Goal: Information Seeking & Learning: Learn about a topic

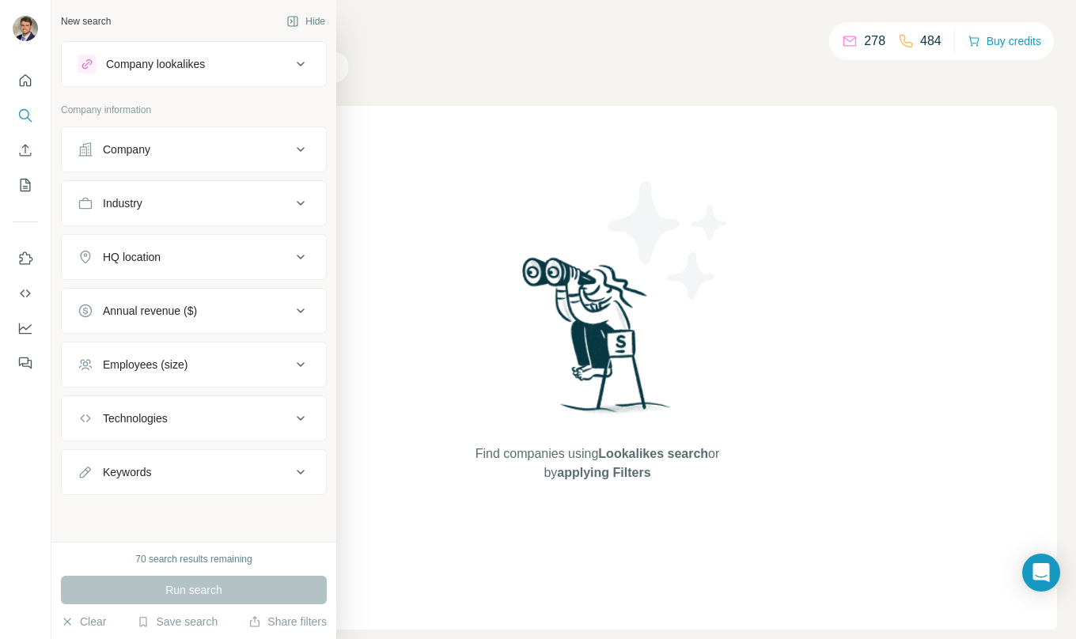
click at [94, 21] on div "New search" at bounding box center [86, 21] width 50 height 14
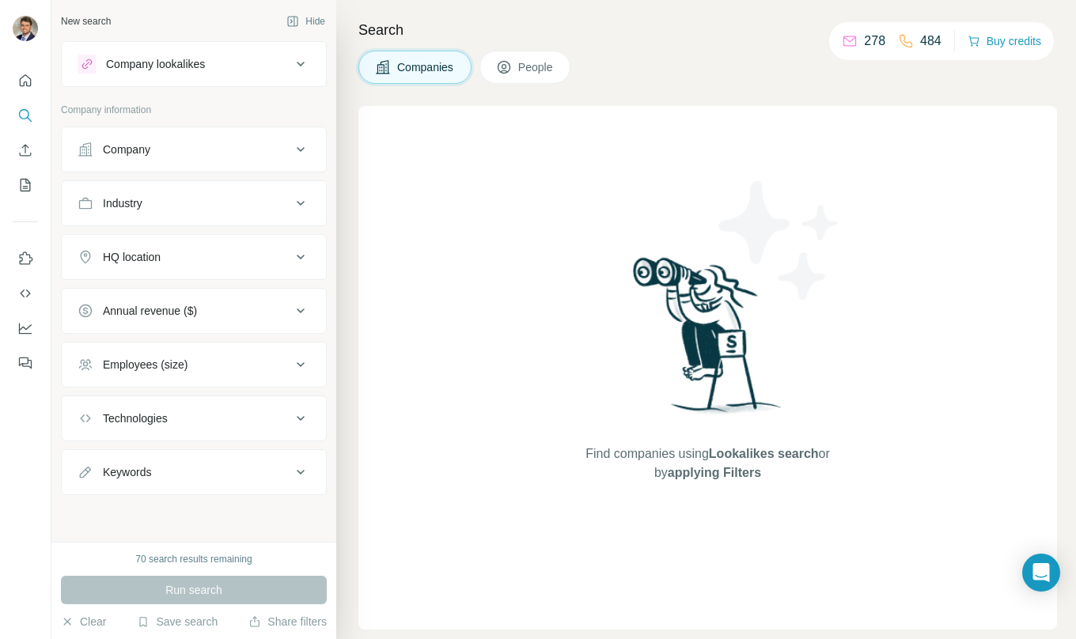
click at [299, 311] on icon at bounding box center [301, 310] width 8 height 5
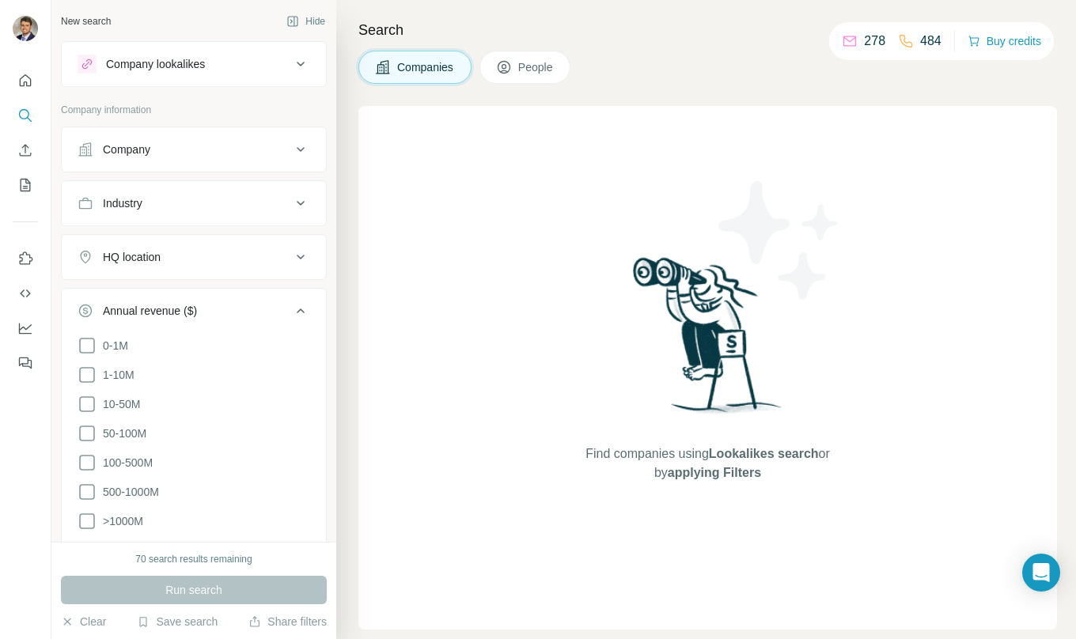
click at [299, 311] on icon at bounding box center [301, 310] width 8 height 5
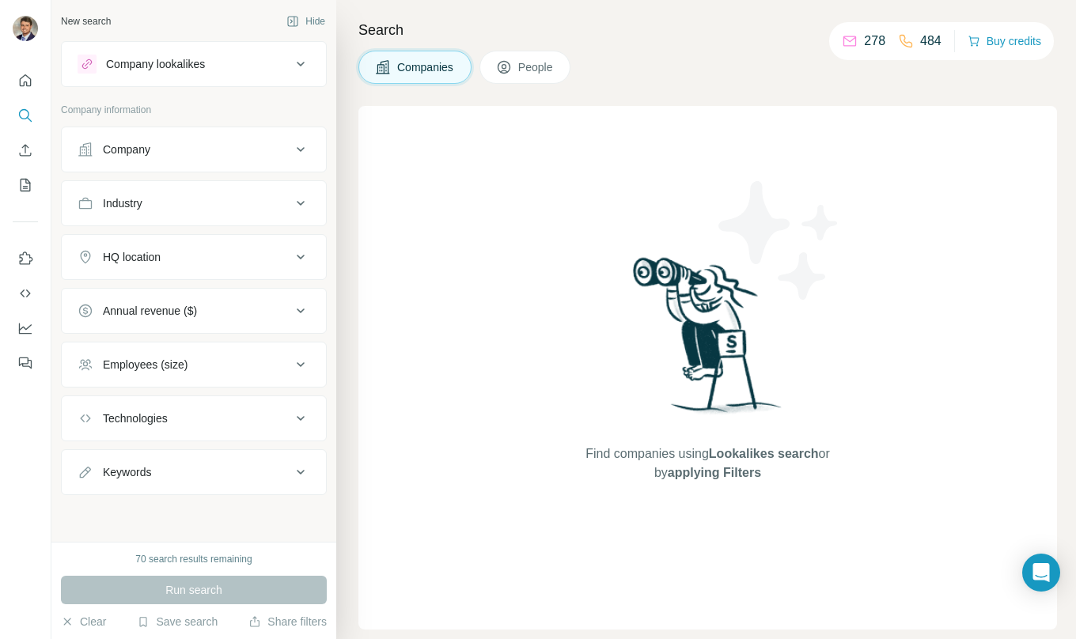
click at [297, 366] on icon at bounding box center [300, 364] width 19 height 19
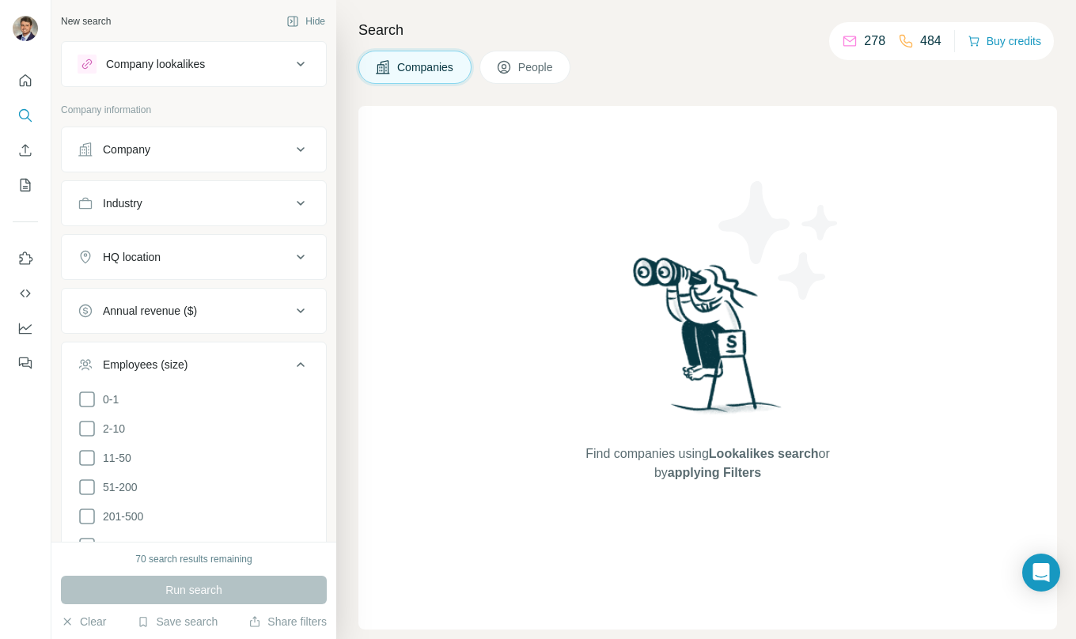
click at [301, 362] on icon at bounding box center [300, 364] width 19 height 19
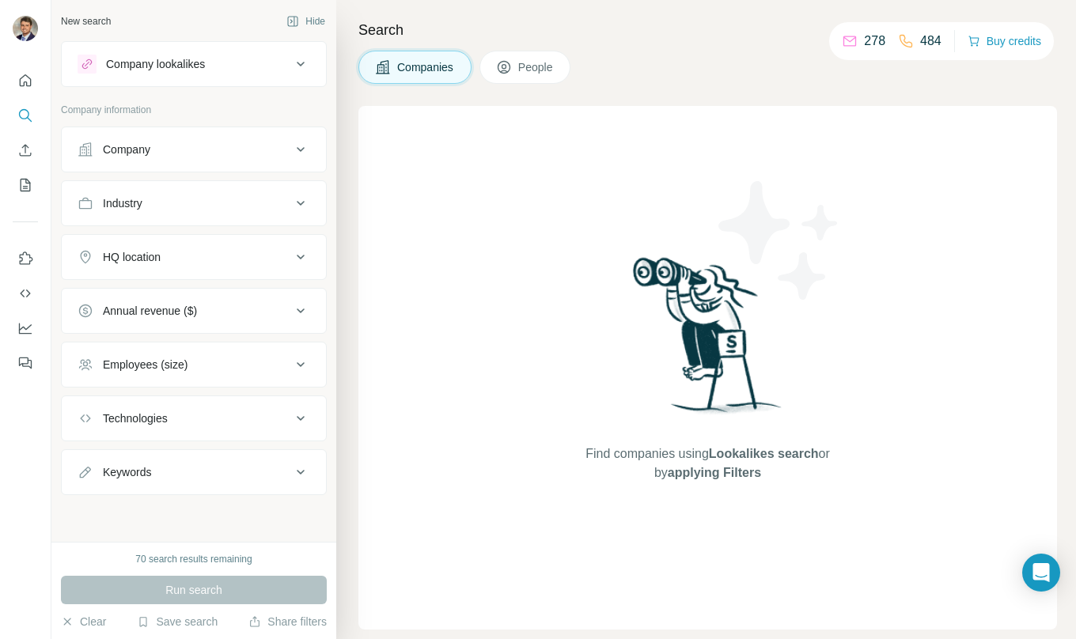
click at [303, 259] on icon at bounding box center [300, 257] width 19 height 19
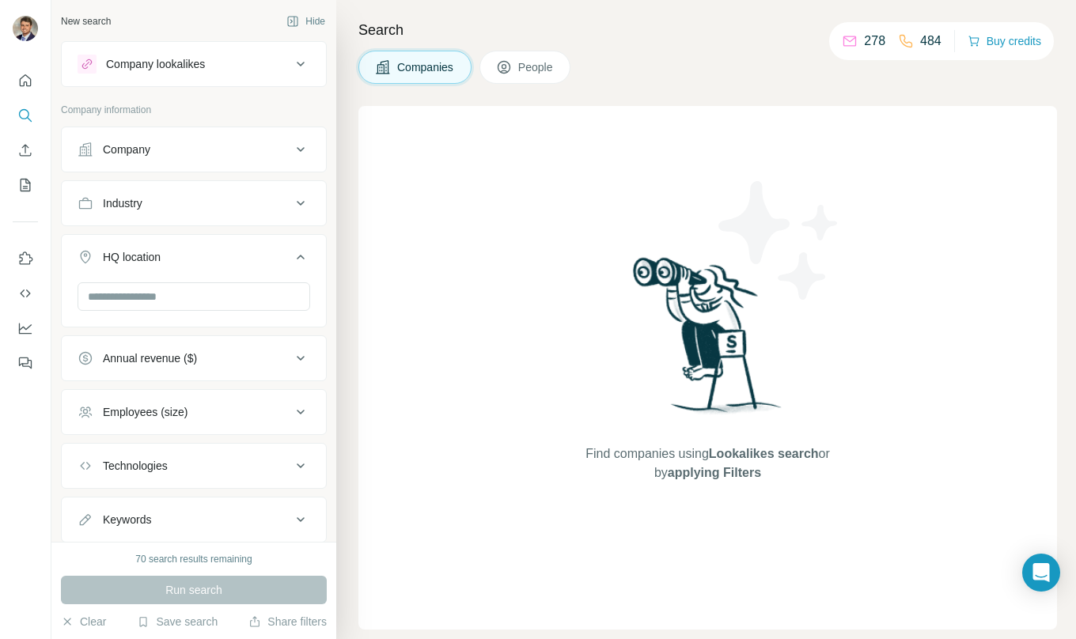
click at [303, 259] on icon at bounding box center [301, 257] width 8 height 5
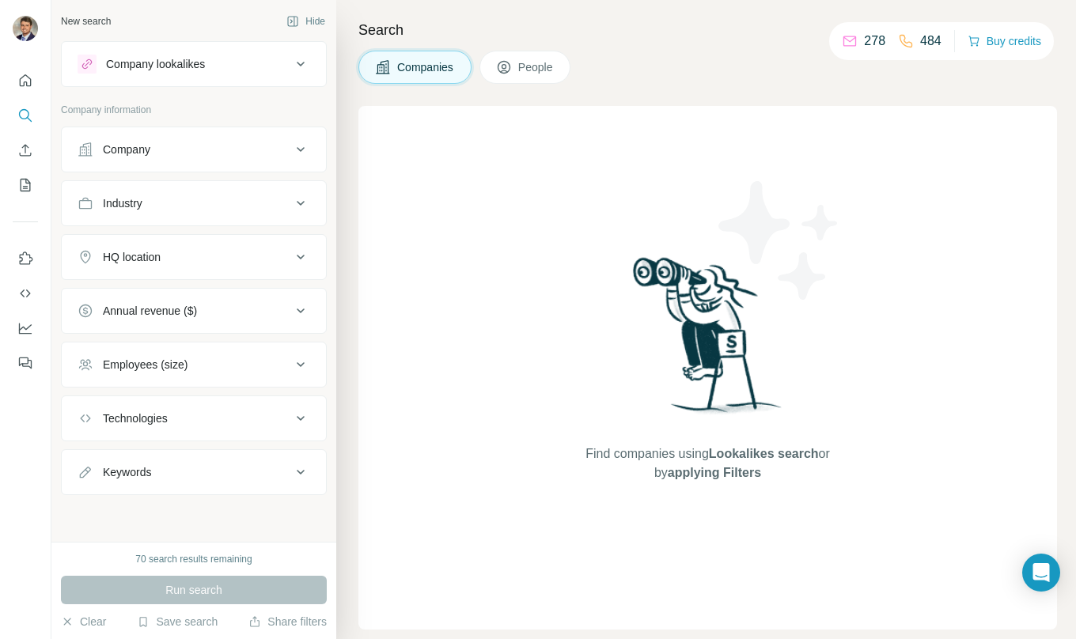
click at [295, 372] on icon at bounding box center [300, 364] width 19 height 19
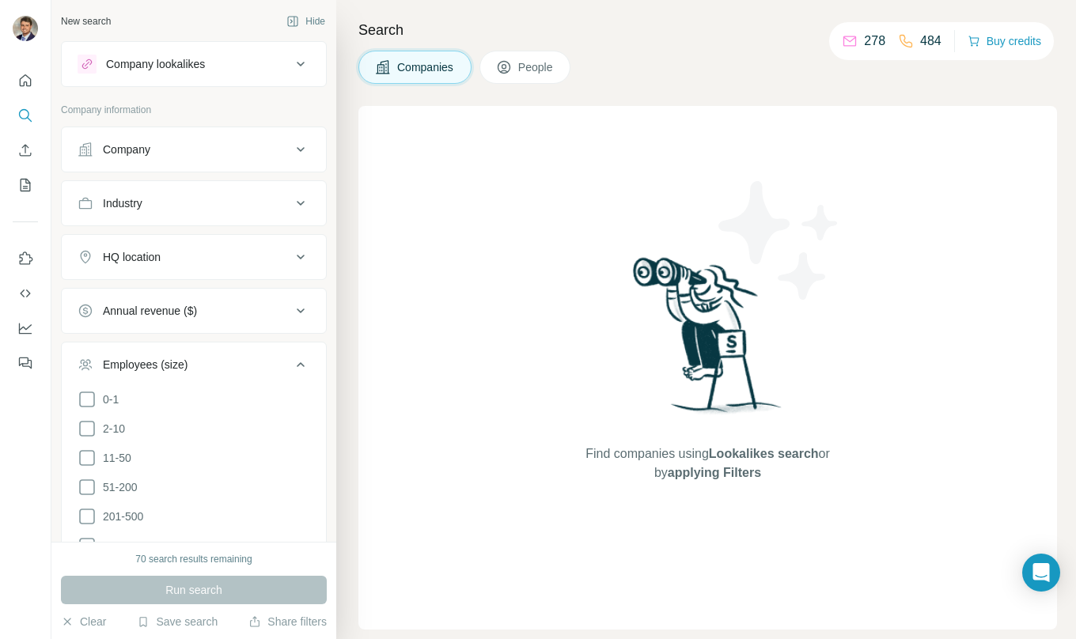
click at [317, 353] on button "Employees (size)" at bounding box center [194, 368] width 264 height 44
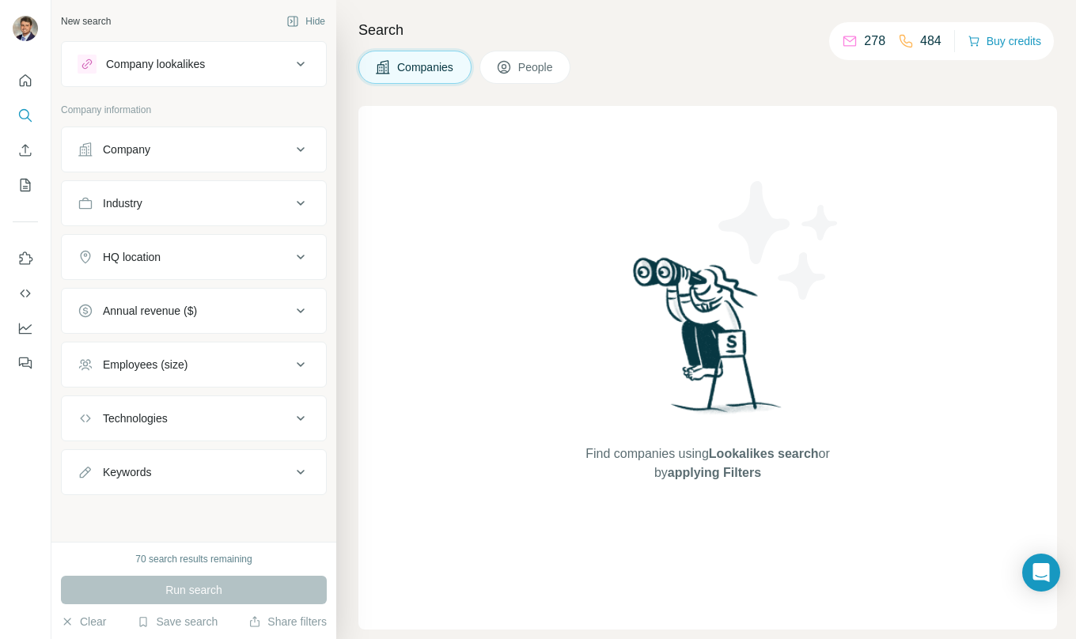
click at [308, 306] on icon at bounding box center [300, 310] width 19 height 19
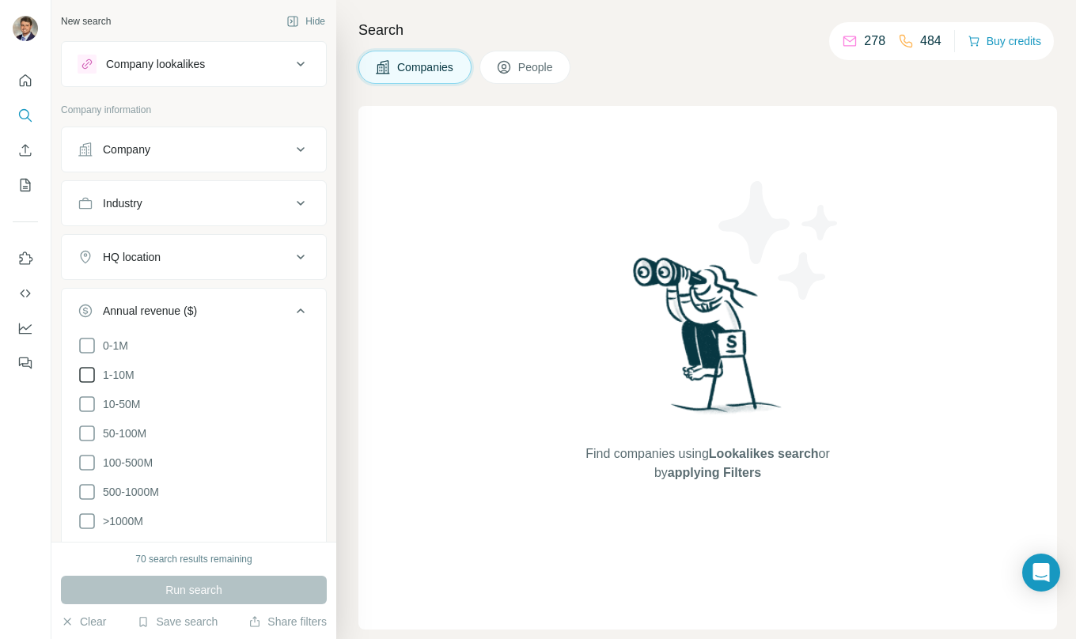
click at [82, 375] on icon at bounding box center [87, 374] width 19 height 19
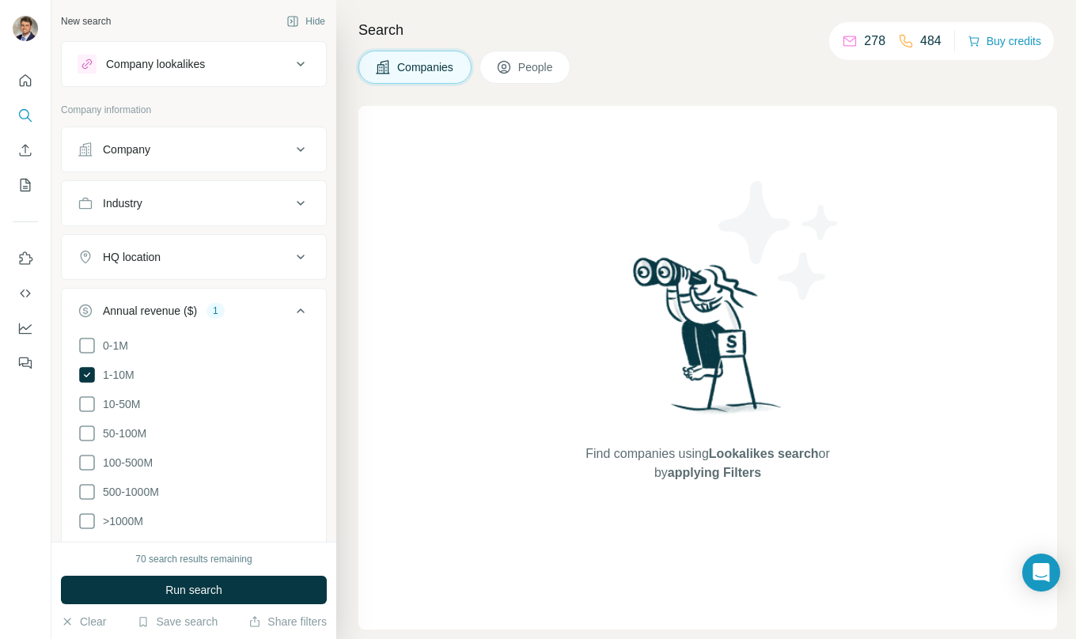
click at [302, 308] on icon at bounding box center [300, 310] width 19 height 19
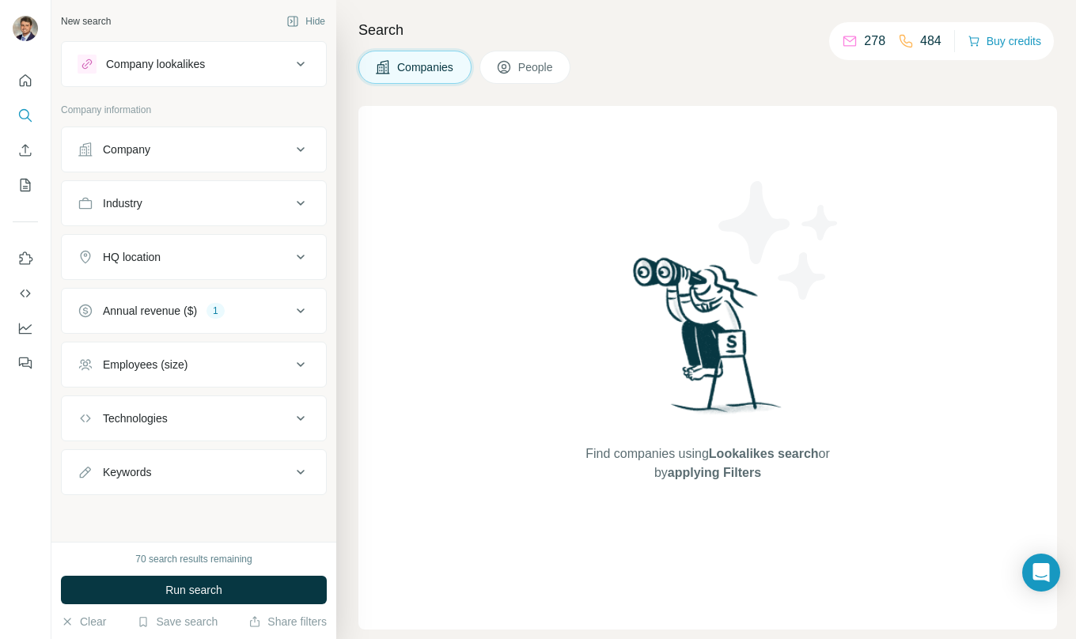
click at [304, 410] on icon at bounding box center [300, 418] width 19 height 19
click at [187, 471] on input "text" at bounding box center [194, 458] width 233 height 28
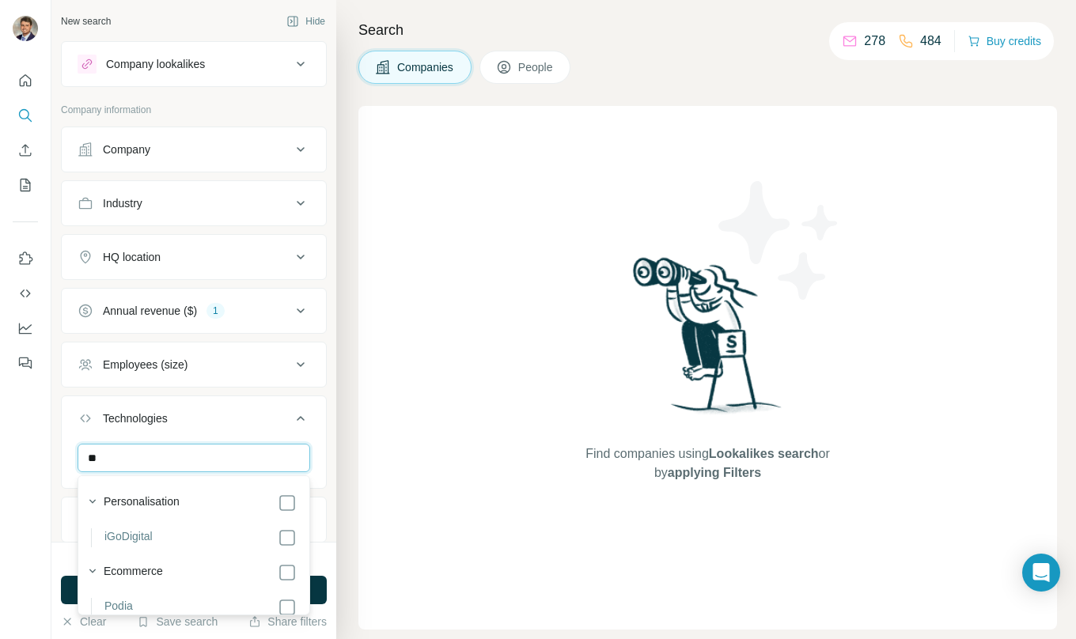
type input "*"
click at [189, 463] on input "******" at bounding box center [194, 458] width 233 height 28
type input "*"
click at [154, 456] on input "********" at bounding box center [194, 458] width 233 height 28
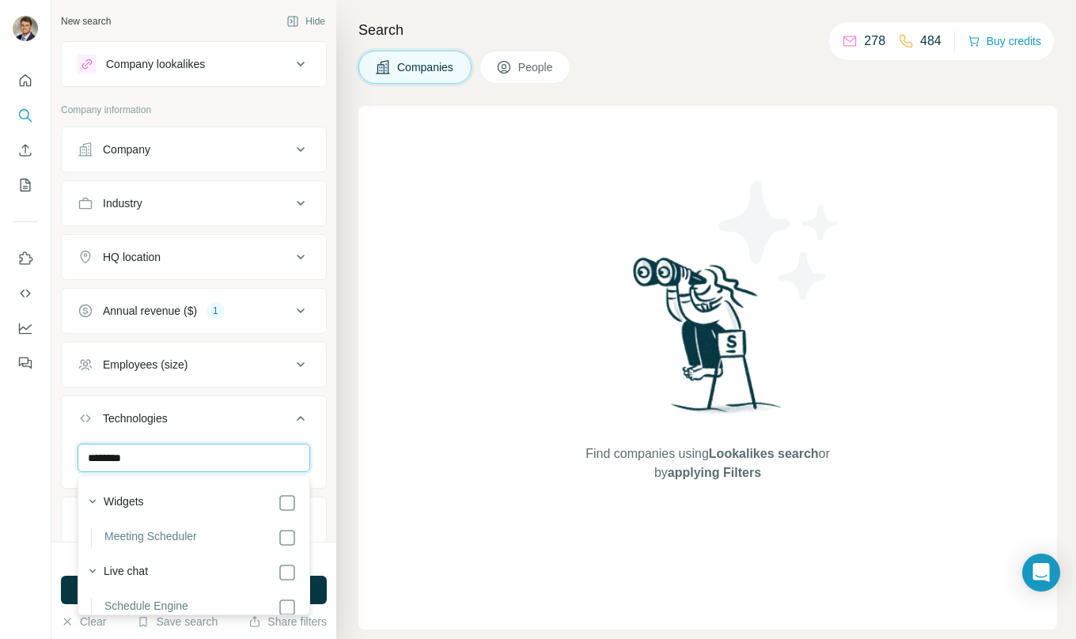
click at [154, 456] on input "********" at bounding box center [194, 458] width 233 height 28
type input "*"
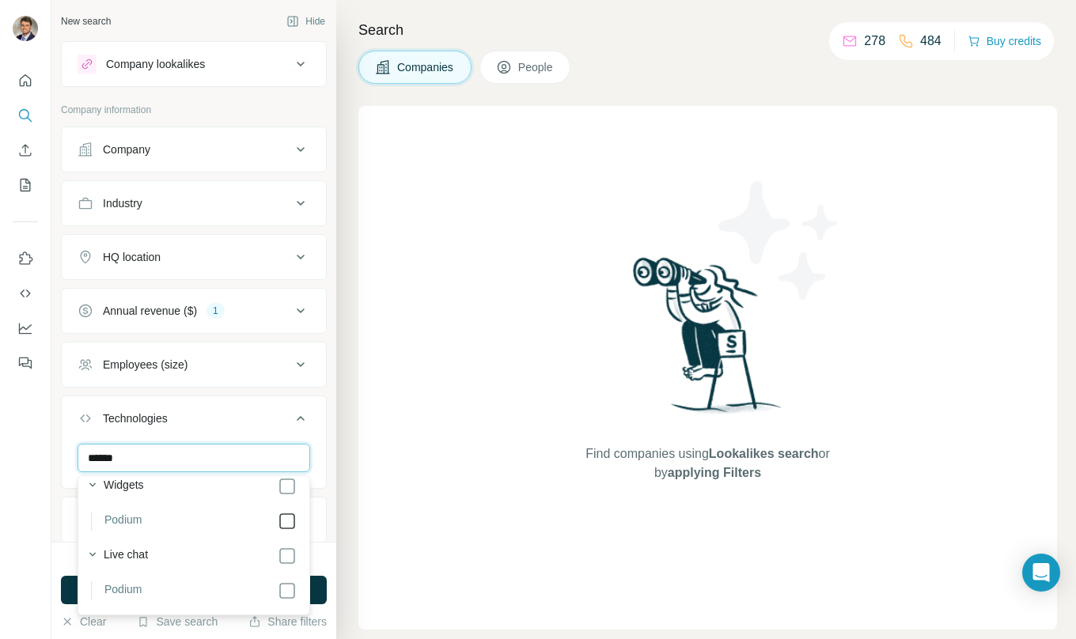
type input "******"
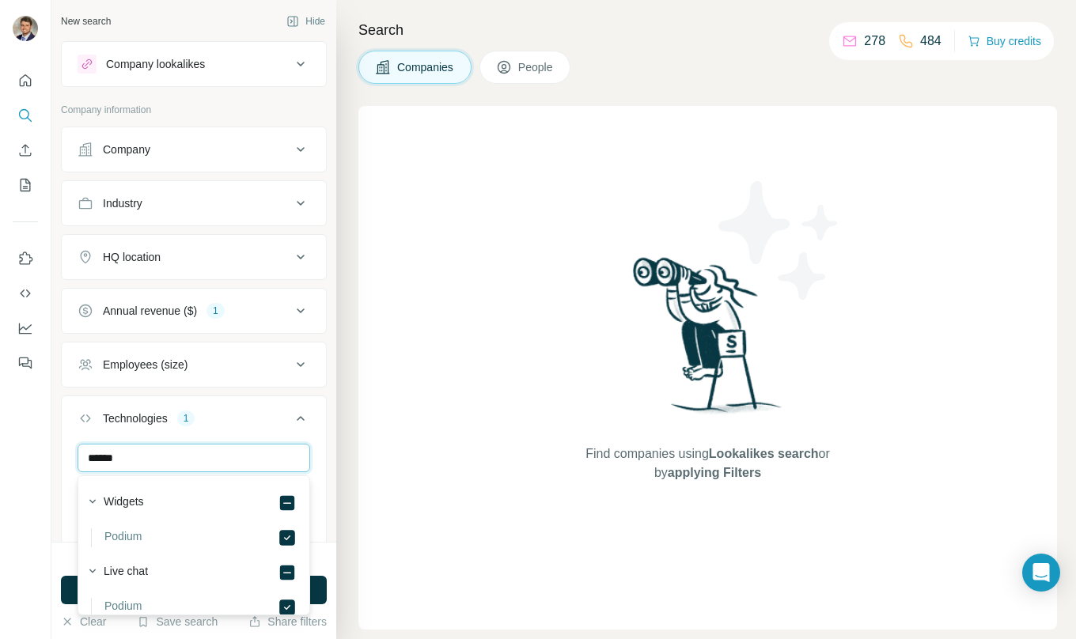
click at [179, 461] on input "******" at bounding box center [194, 458] width 233 height 28
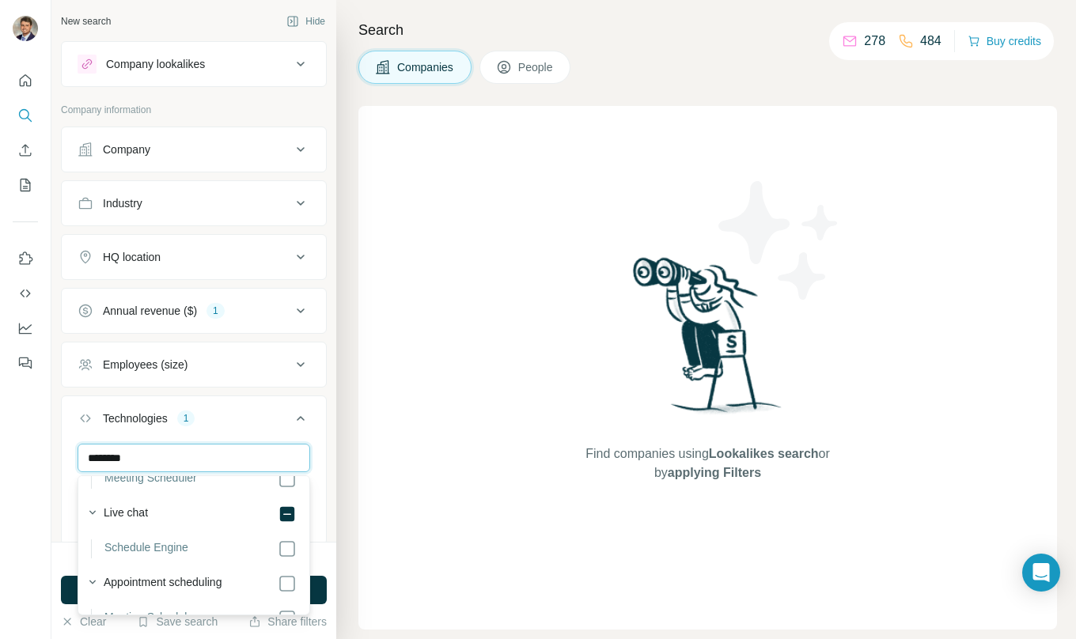
scroll to position [72, 0]
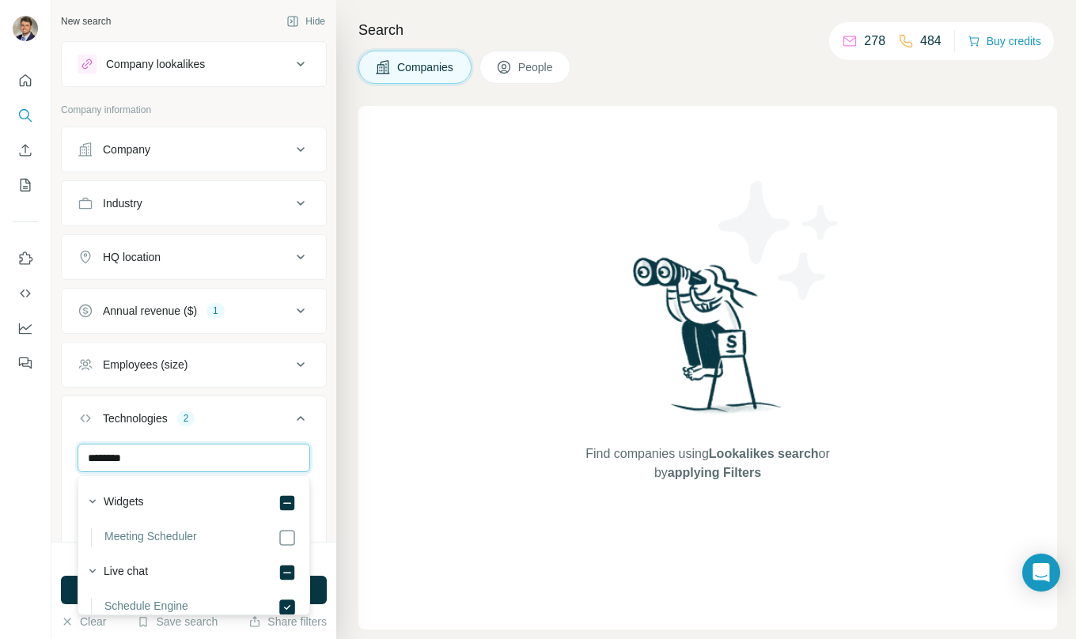
click at [197, 460] on input "********" at bounding box center [194, 458] width 233 height 28
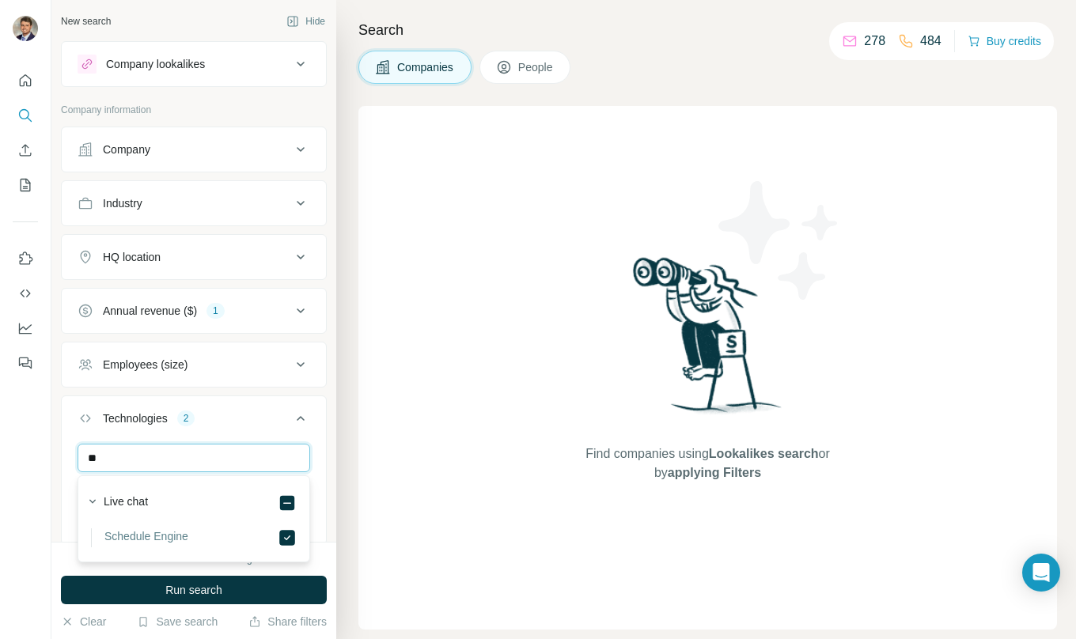
type input "*"
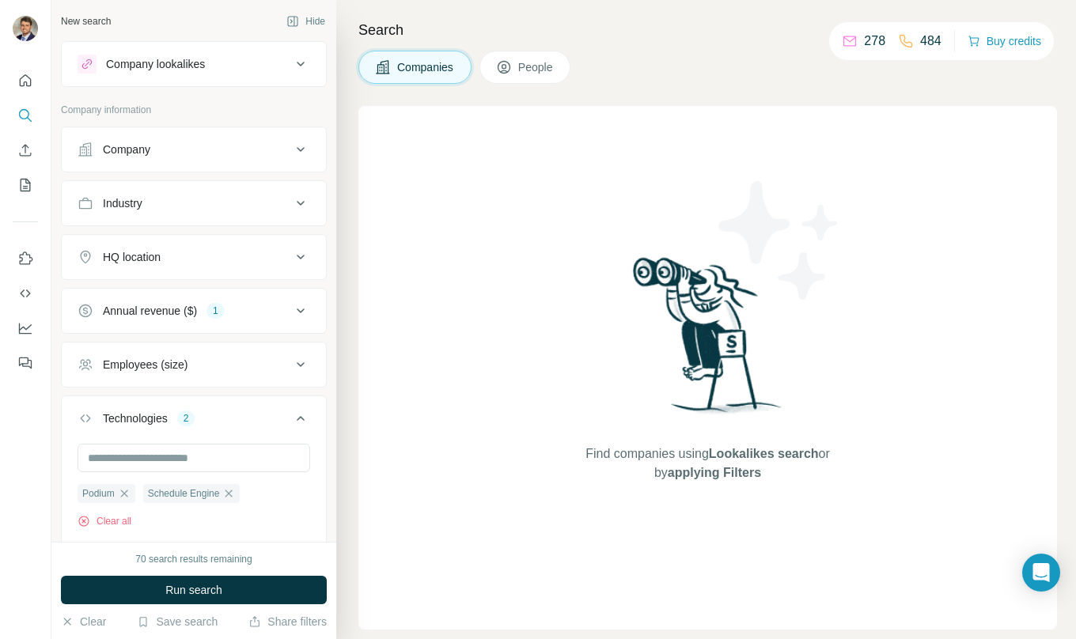
click at [334, 466] on div "New search Hide Company lookalikes Company information Company Industry HQ loca…" at bounding box center [193, 271] width 285 height 542
click at [288, 260] on div "HQ location" at bounding box center [185, 257] width 214 height 16
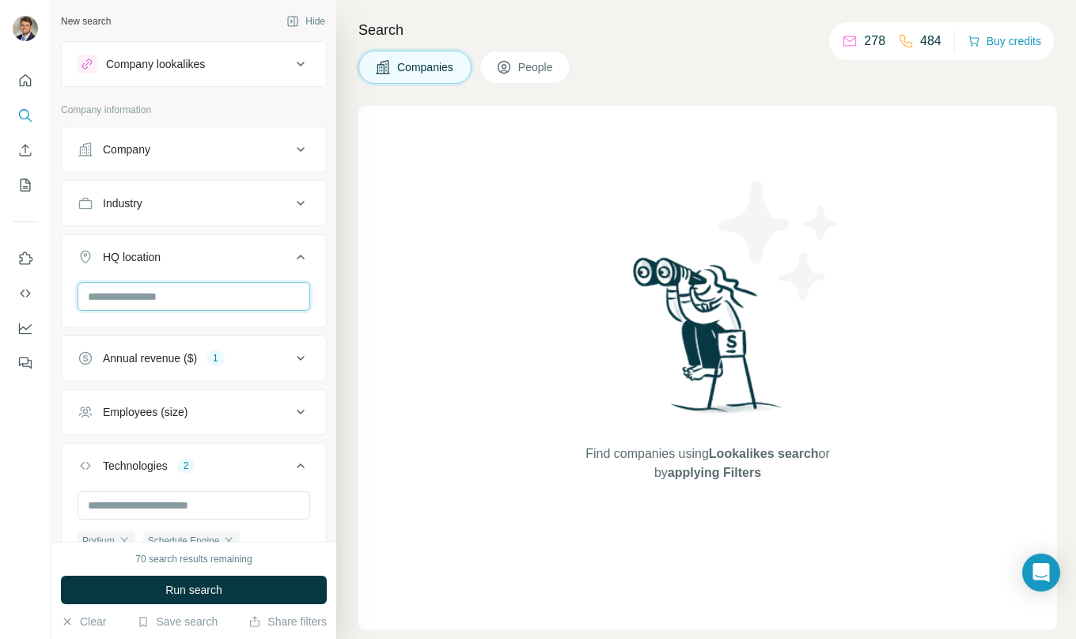
click at [225, 288] on input "text" at bounding box center [194, 296] width 233 height 28
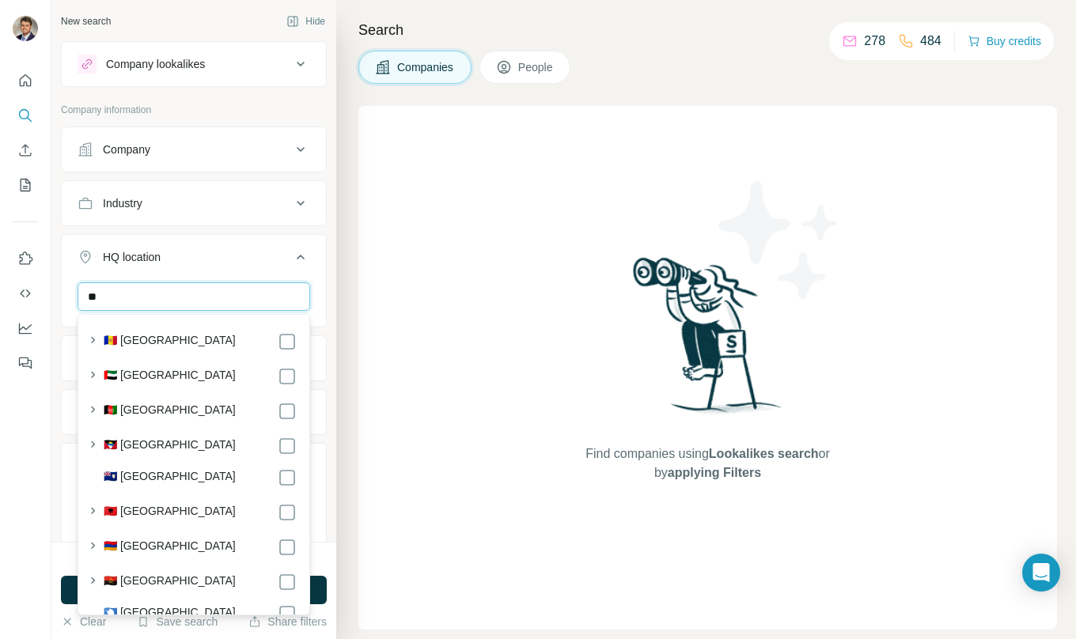
type input "*"
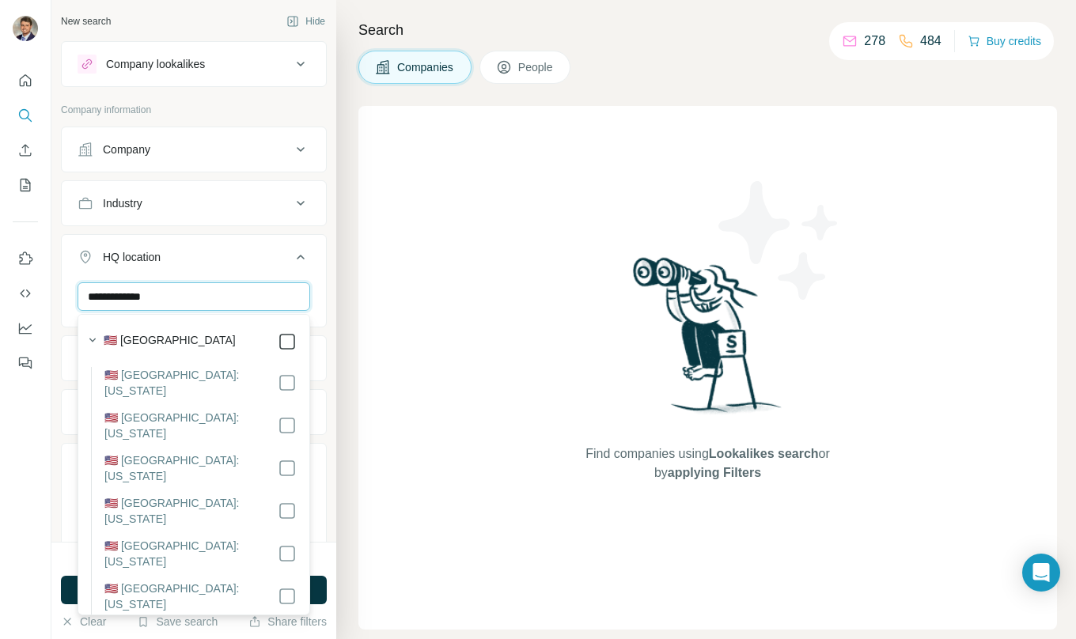
type input "**********"
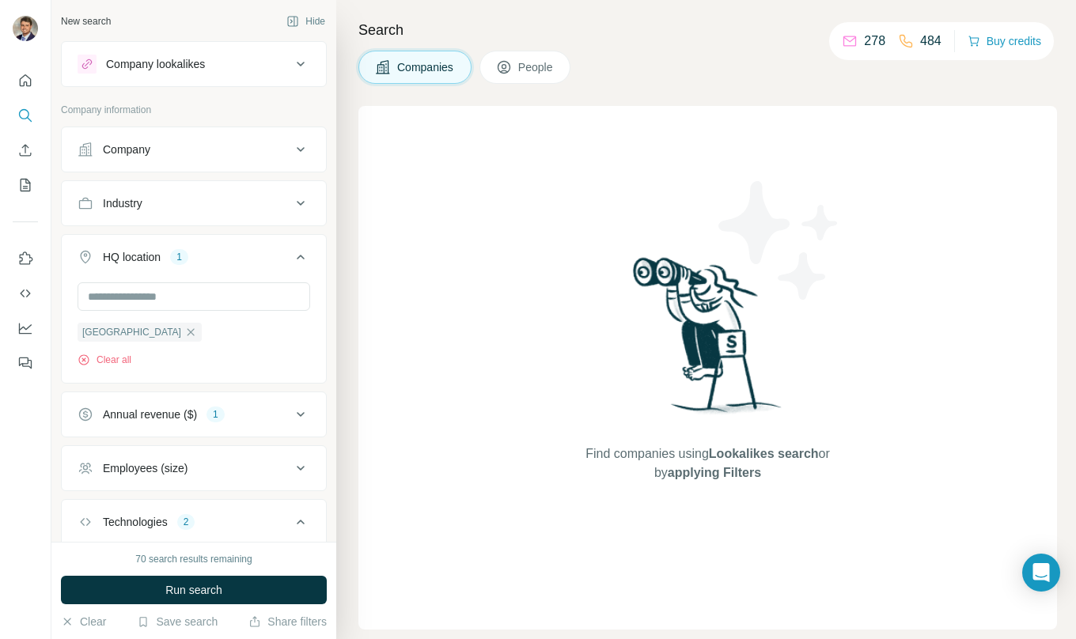
click at [323, 255] on button "HQ location 1" at bounding box center [194, 260] width 264 height 44
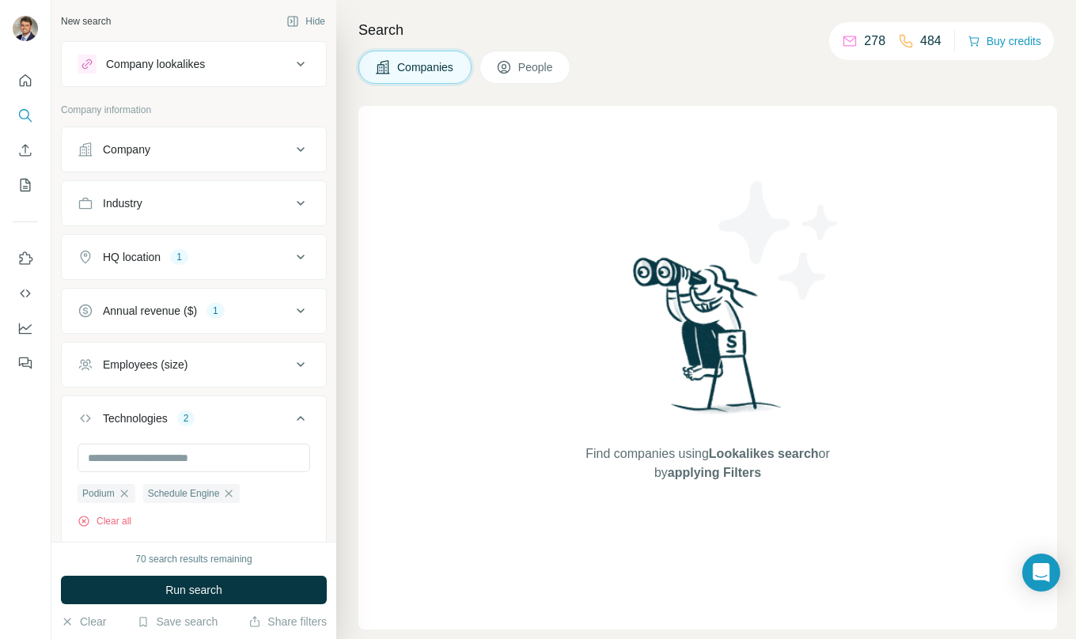
click at [299, 206] on icon at bounding box center [300, 203] width 19 height 19
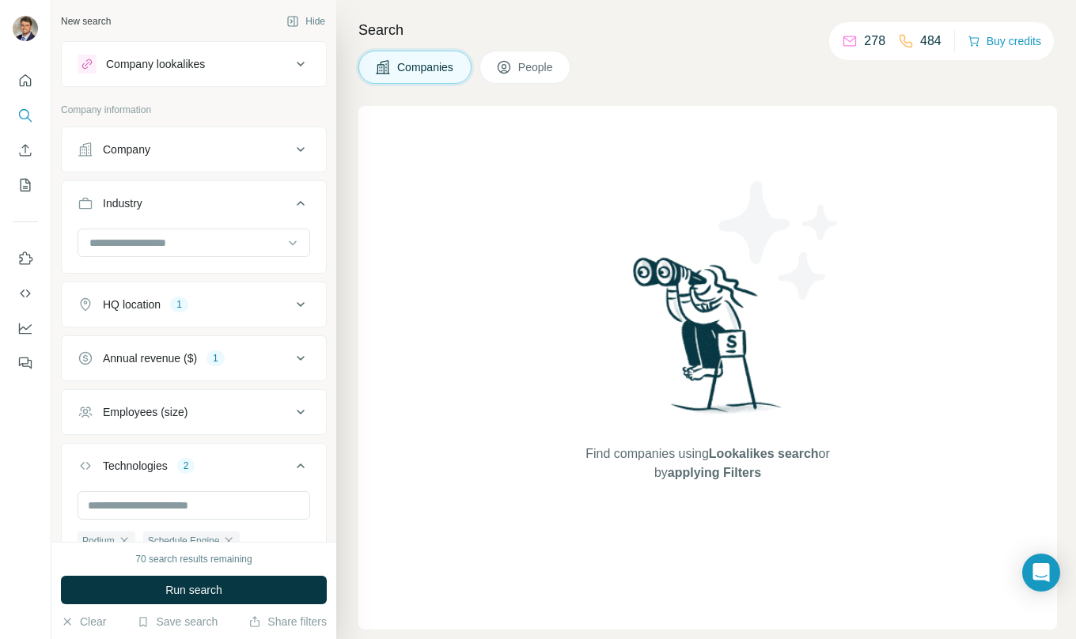
click at [309, 189] on button "Industry" at bounding box center [194, 206] width 264 height 44
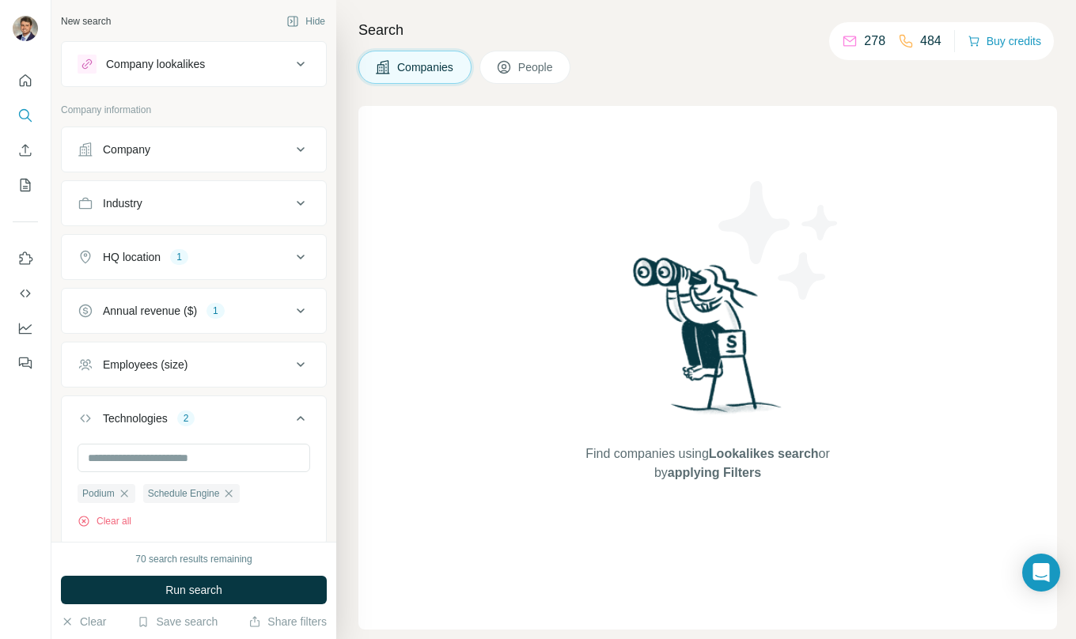
click at [299, 199] on icon at bounding box center [300, 203] width 19 height 19
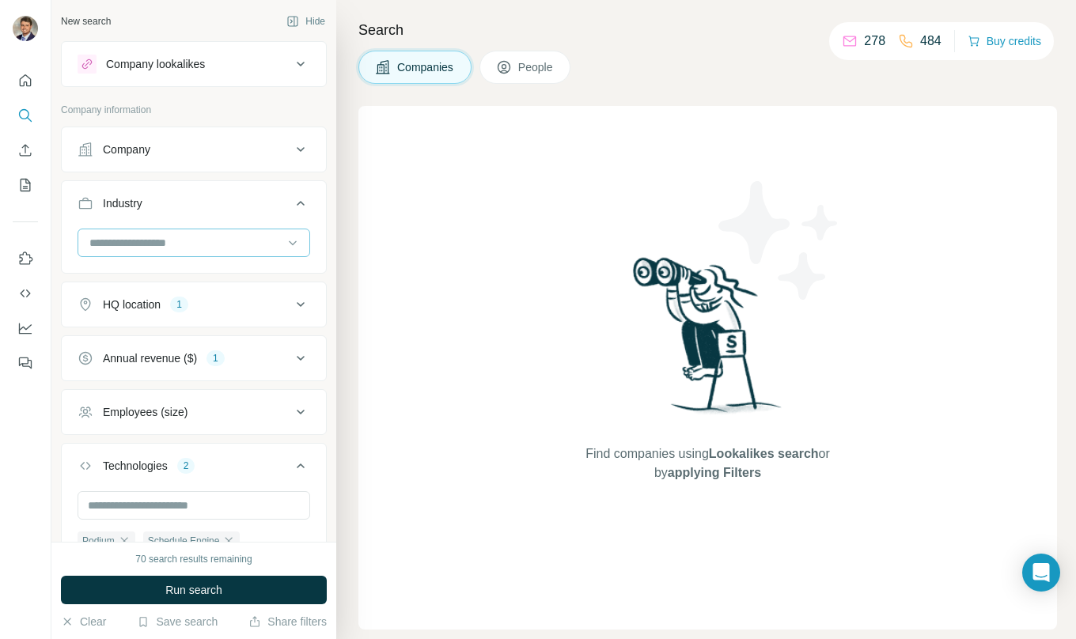
click at [218, 234] on input at bounding box center [185, 242] width 195 height 17
drag, startPoint x: 298, startPoint y: 206, endPoint x: 298, endPoint y: 219, distance: 13.4
click at [298, 206] on icon at bounding box center [300, 203] width 19 height 19
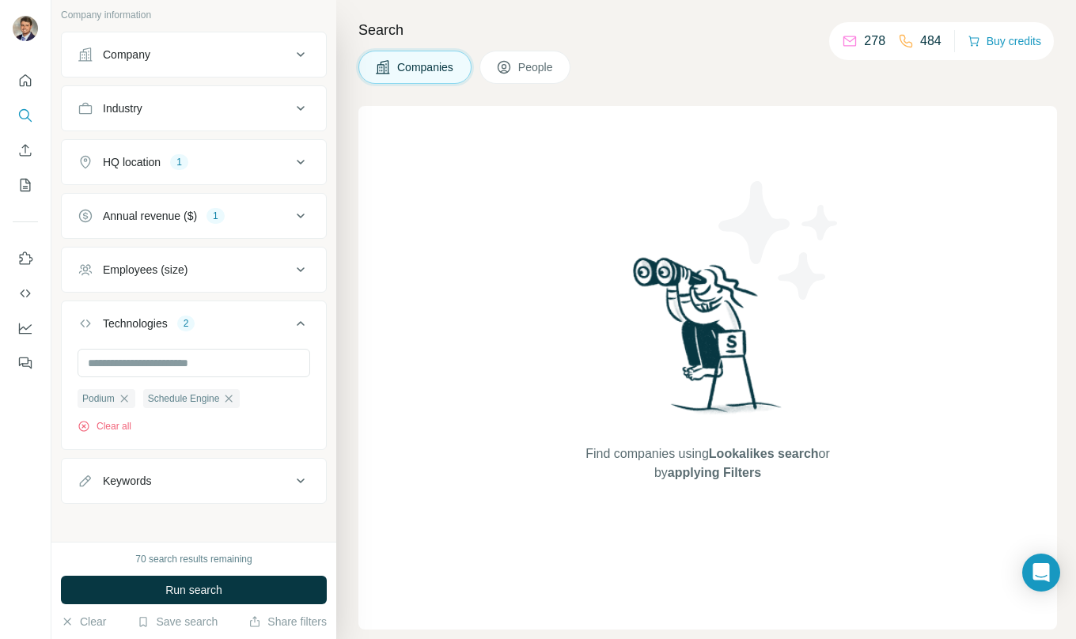
scroll to position [101, 0]
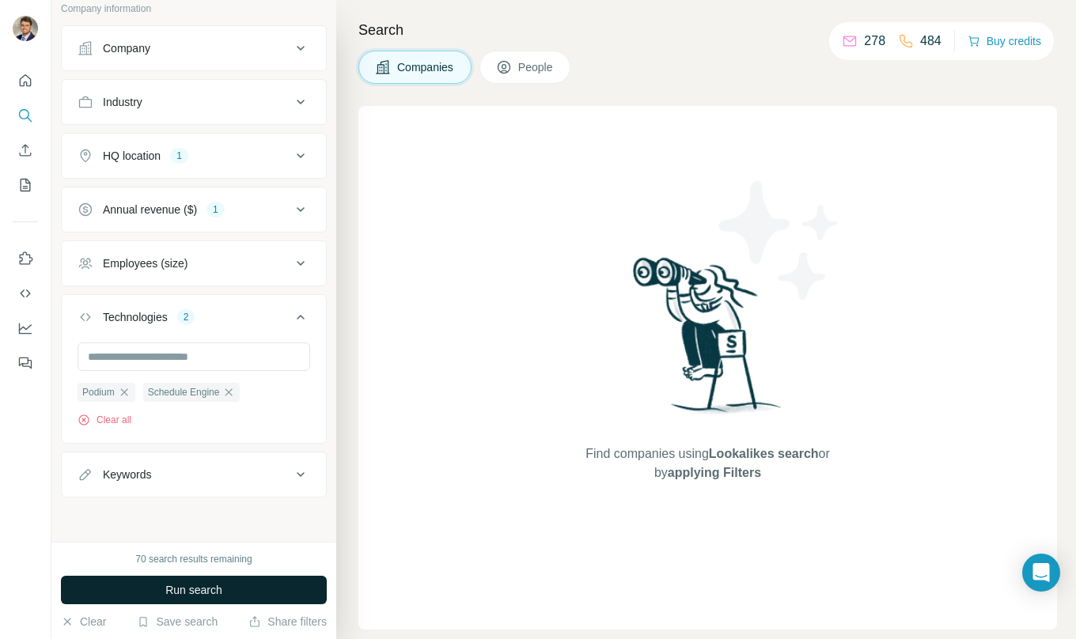
click at [206, 592] on span "Run search" at bounding box center [193, 590] width 57 height 16
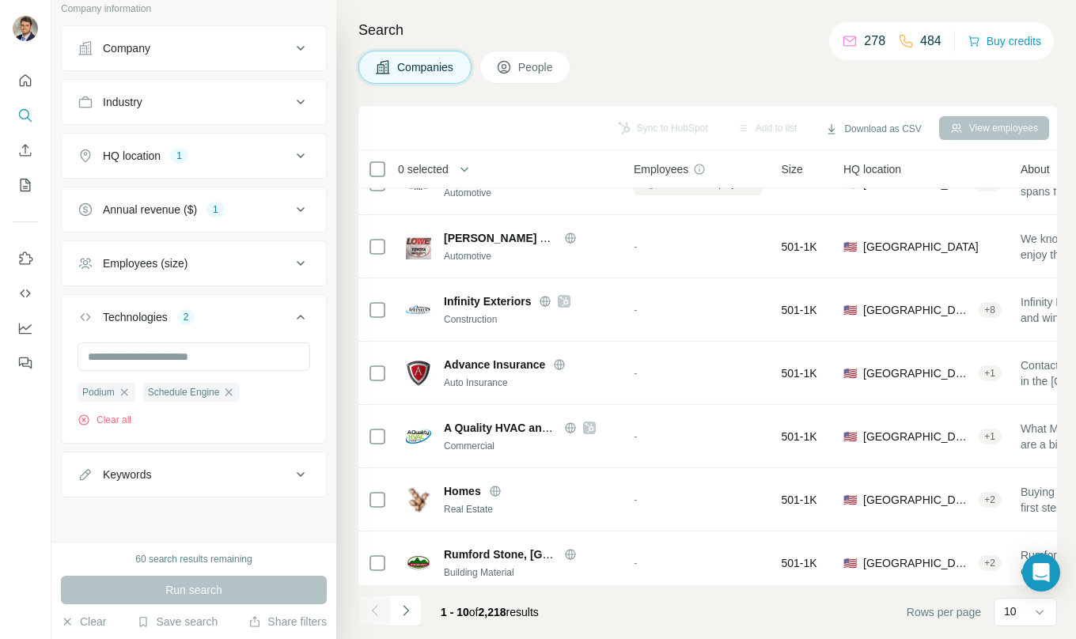
scroll to position [236, 0]
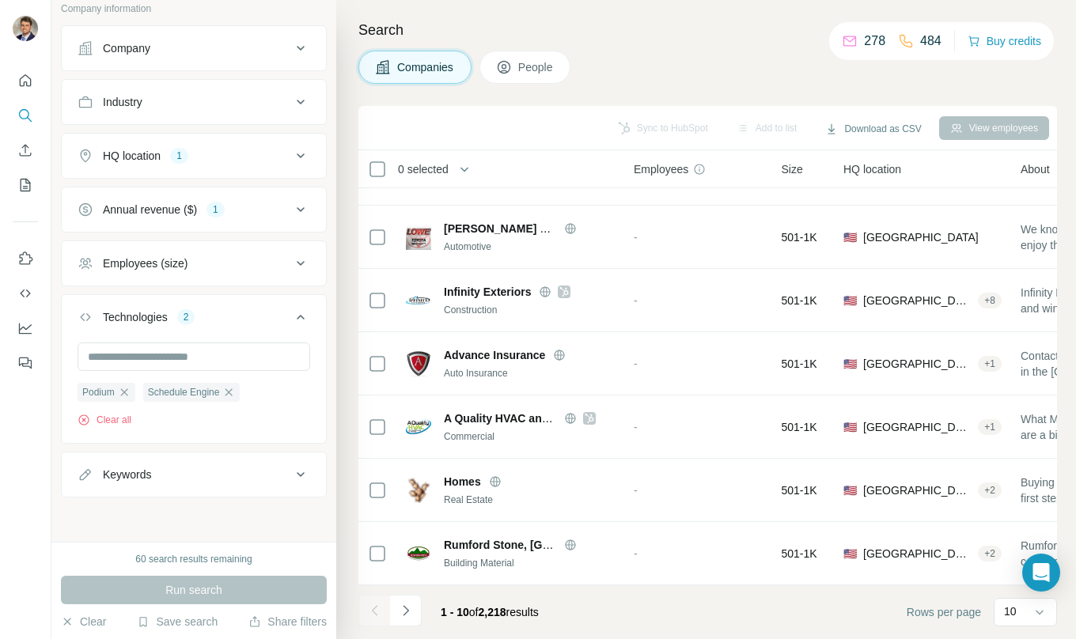
click at [750, 37] on h4 "Search" at bounding box center [707, 30] width 698 height 22
click at [693, 90] on div "Search Companies People Sync to HubSpot Add to list Download as CSV View employ…" at bounding box center [705, 319] width 739 height 639
click at [225, 108] on div "Industry" at bounding box center [185, 102] width 214 height 16
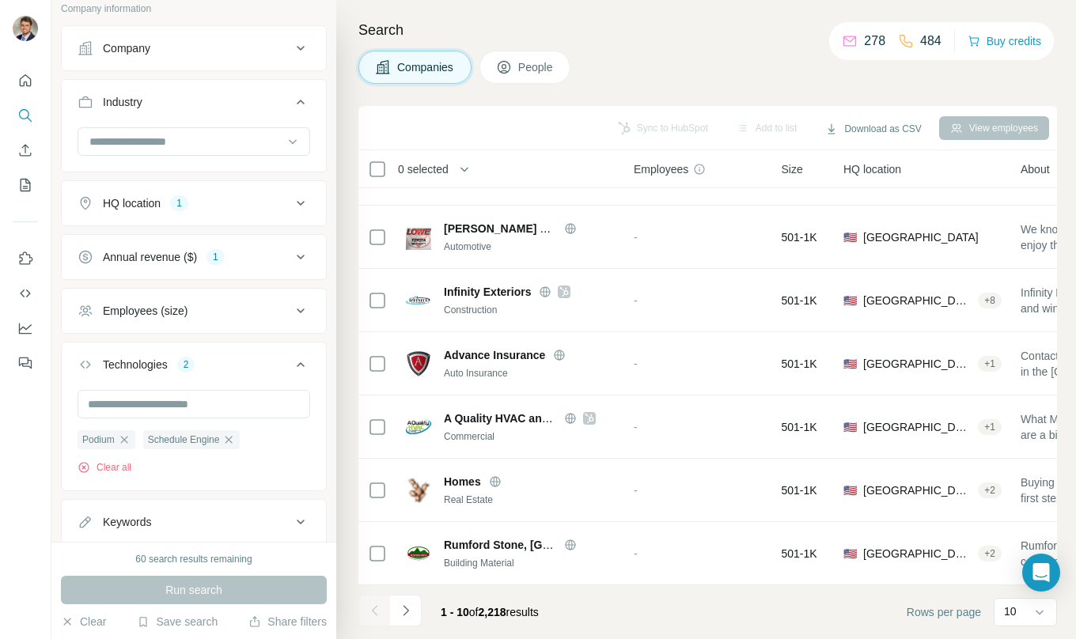
click at [196, 143] on input at bounding box center [185, 141] width 195 height 17
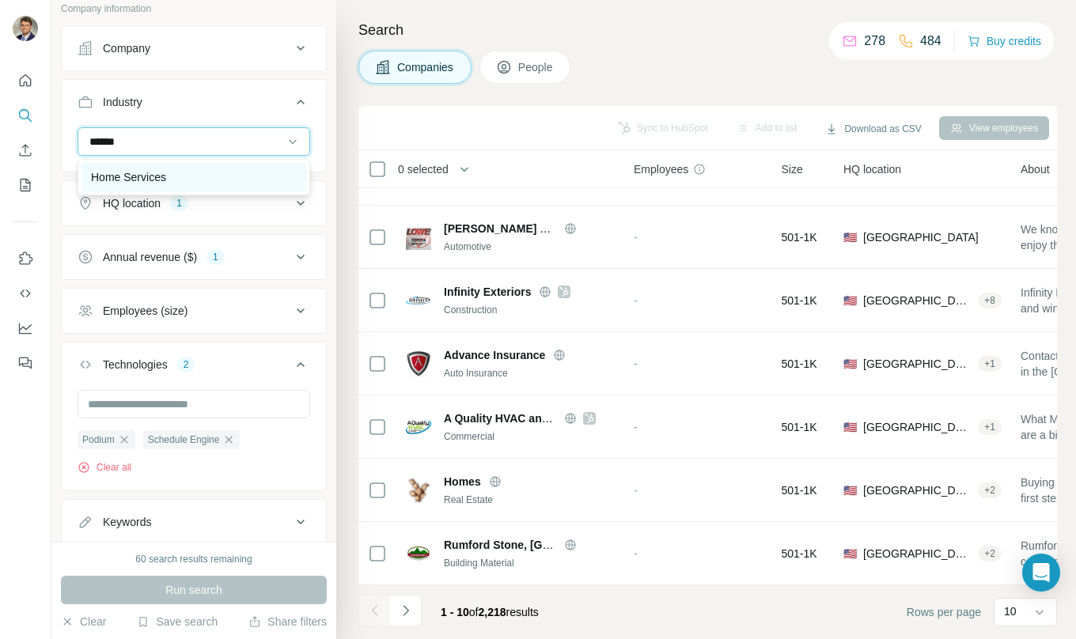
type input "******"
click at [214, 167] on div "Home Services" at bounding box center [193, 177] width 225 height 28
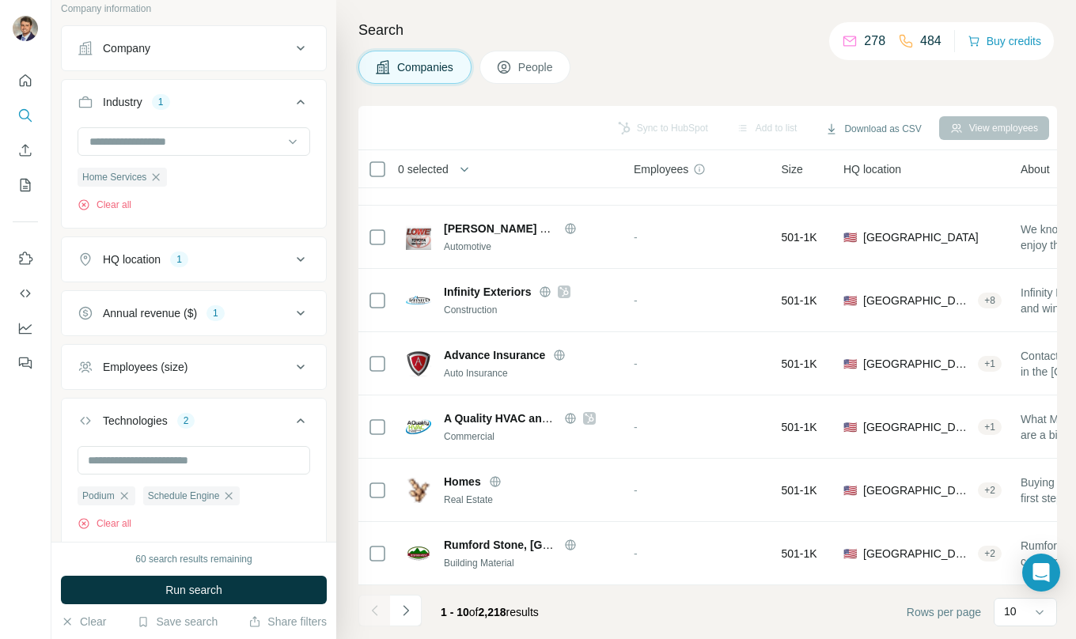
click at [327, 132] on div "New search Hide Company lookalikes Company information Company Industry 1 Home …" at bounding box center [193, 271] width 285 height 542
click at [308, 106] on icon at bounding box center [300, 102] width 19 height 19
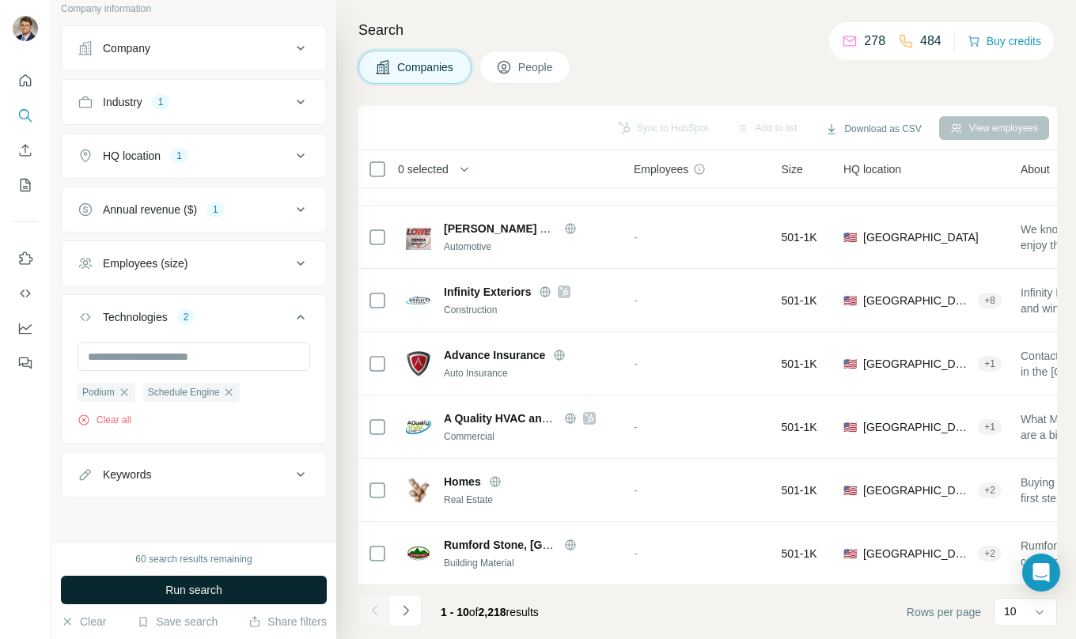
click at [186, 593] on span "Run search" at bounding box center [193, 590] width 57 height 16
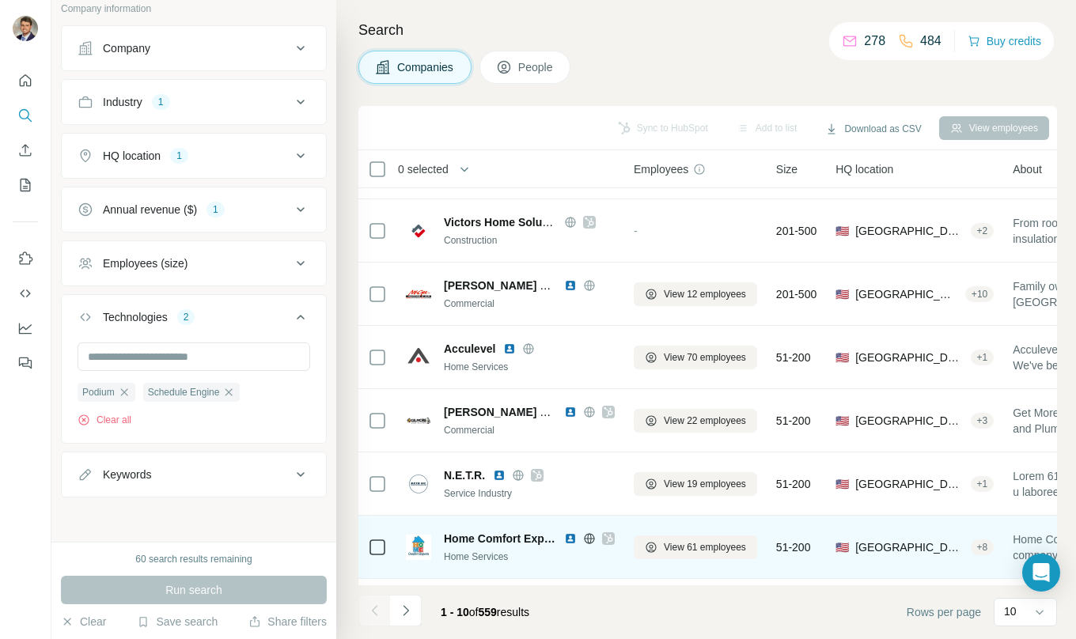
scroll to position [236, 0]
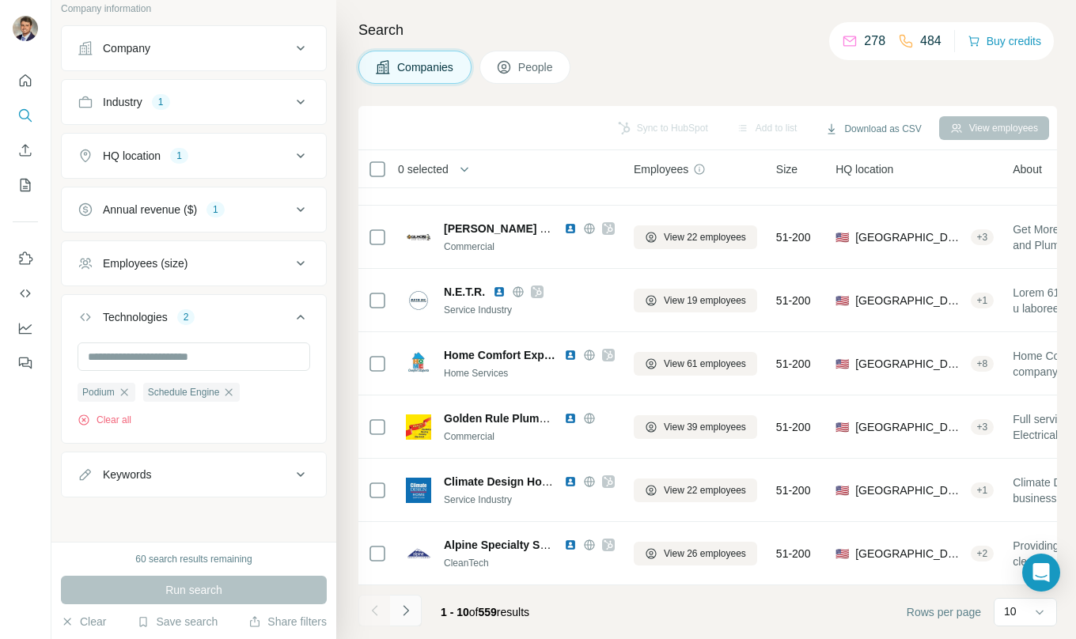
click at [408, 607] on icon "Navigate to next page" at bounding box center [406, 611] width 16 height 16
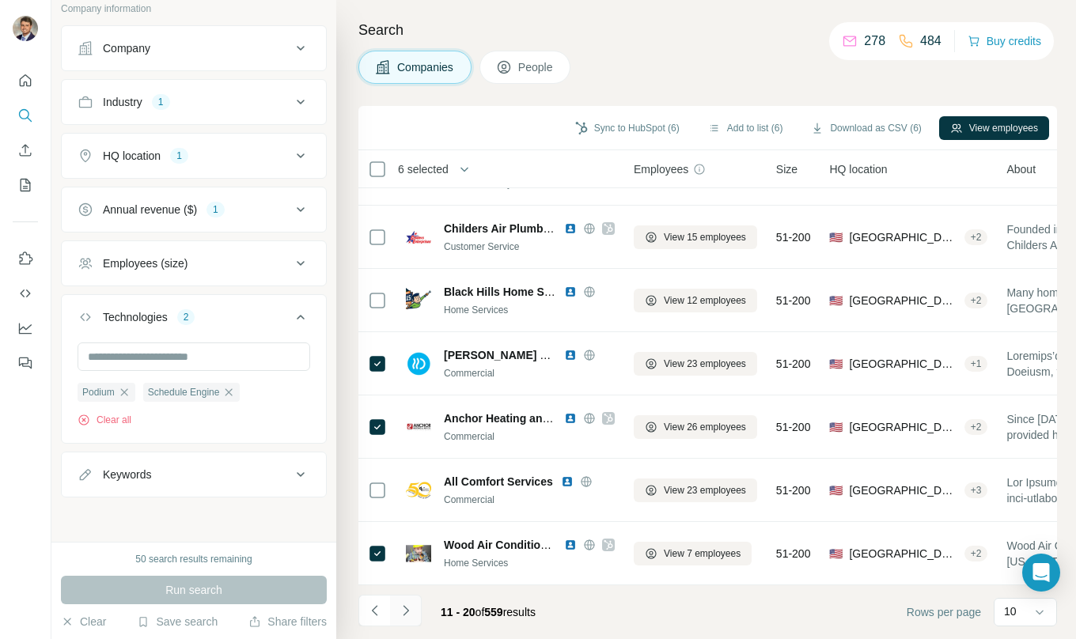
click at [410, 618] on button "Navigate to next page" at bounding box center [406, 611] width 32 height 32
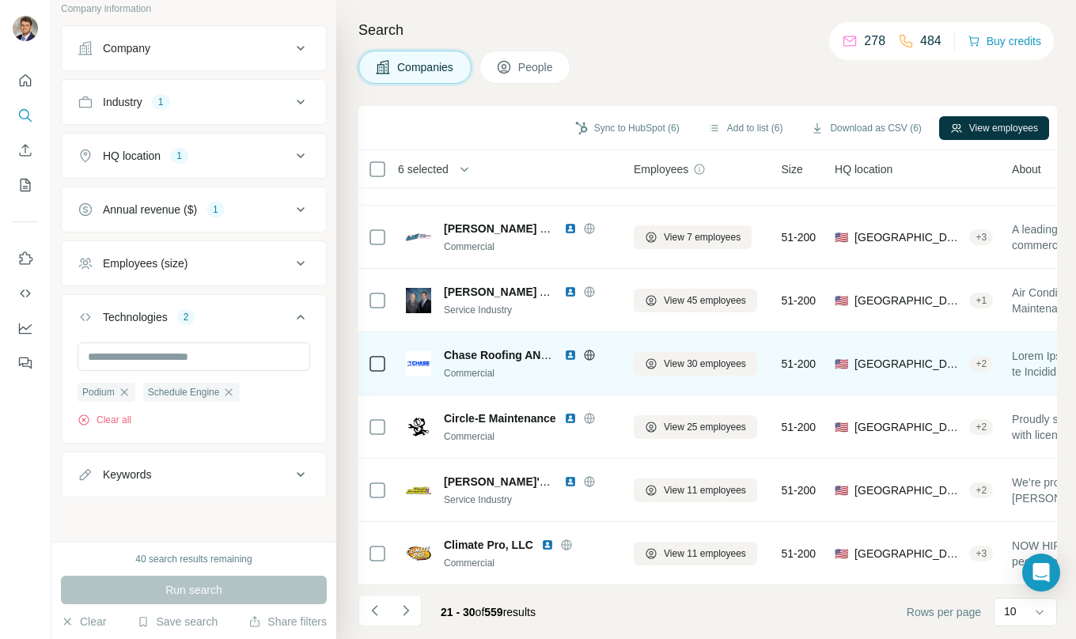
scroll to position [0, 0]
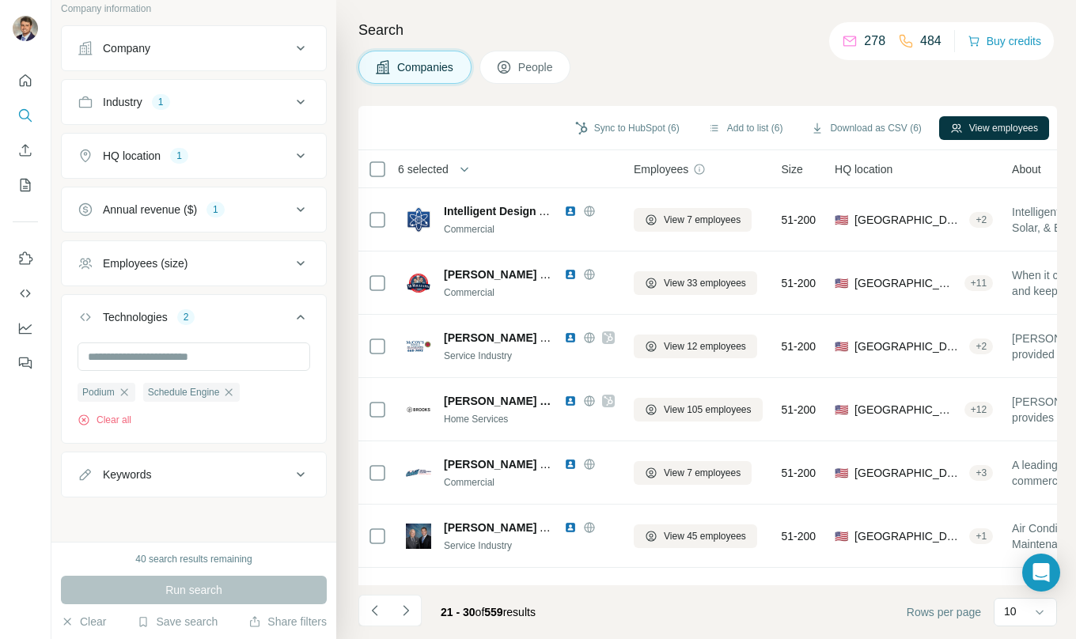
click at [605, 58] on div "Companies People" at bounding box center [707, 67] width 698 height 33
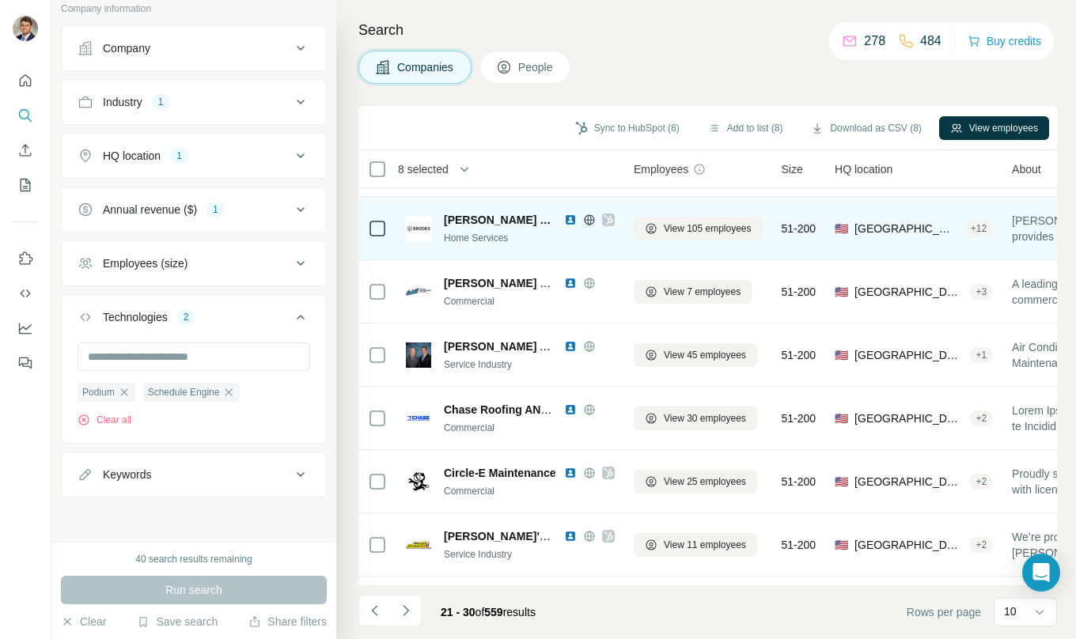
scroll to position [236, 0]
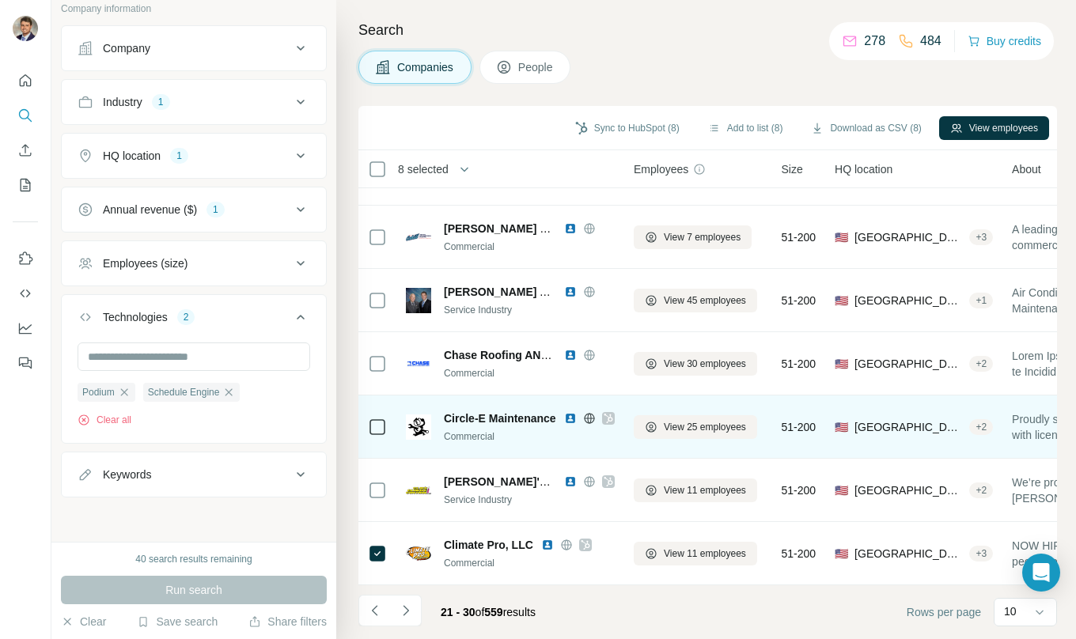
click at [607, 418] on icon at bounding box center [607, 418] width 9 height 13
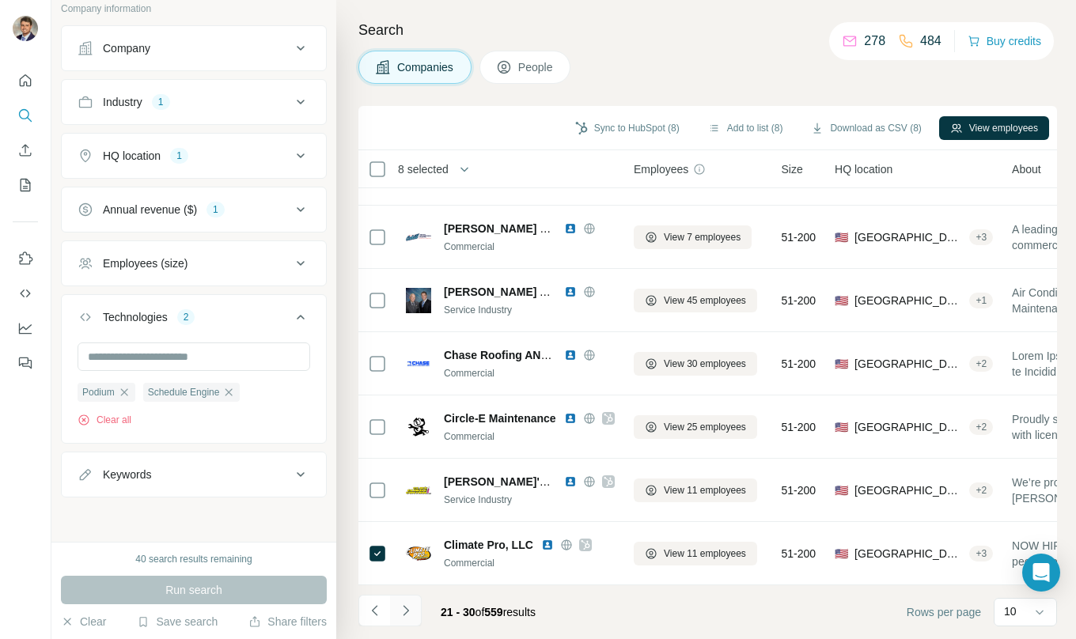
click at [407, 605] on icon "Navigate to next page" at bounding box center [406, 611] width 16 height 16
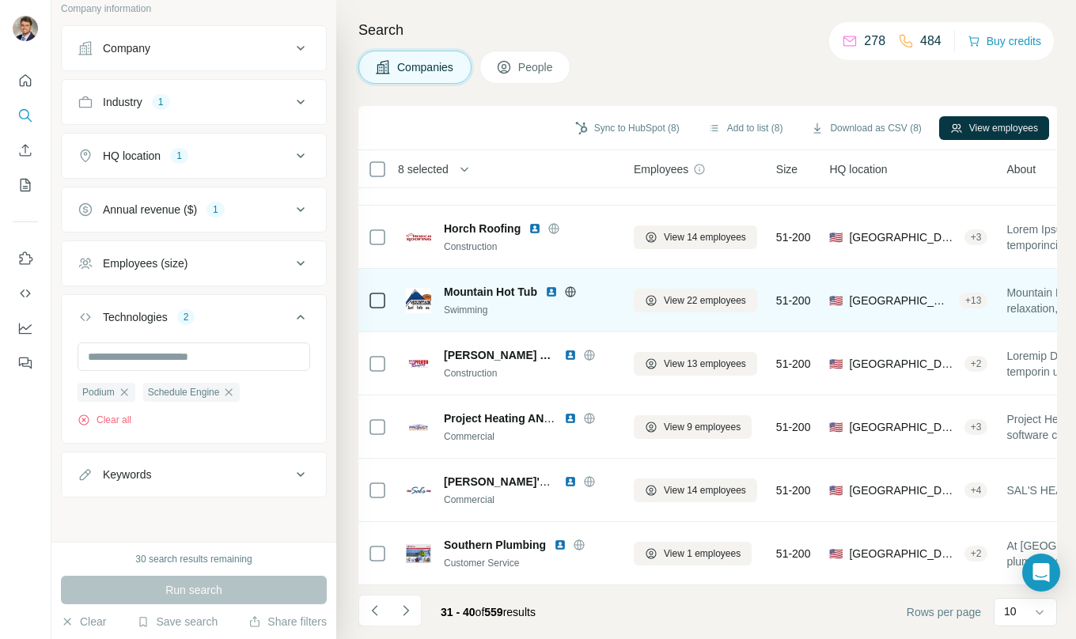
scroll to position [0, 0]
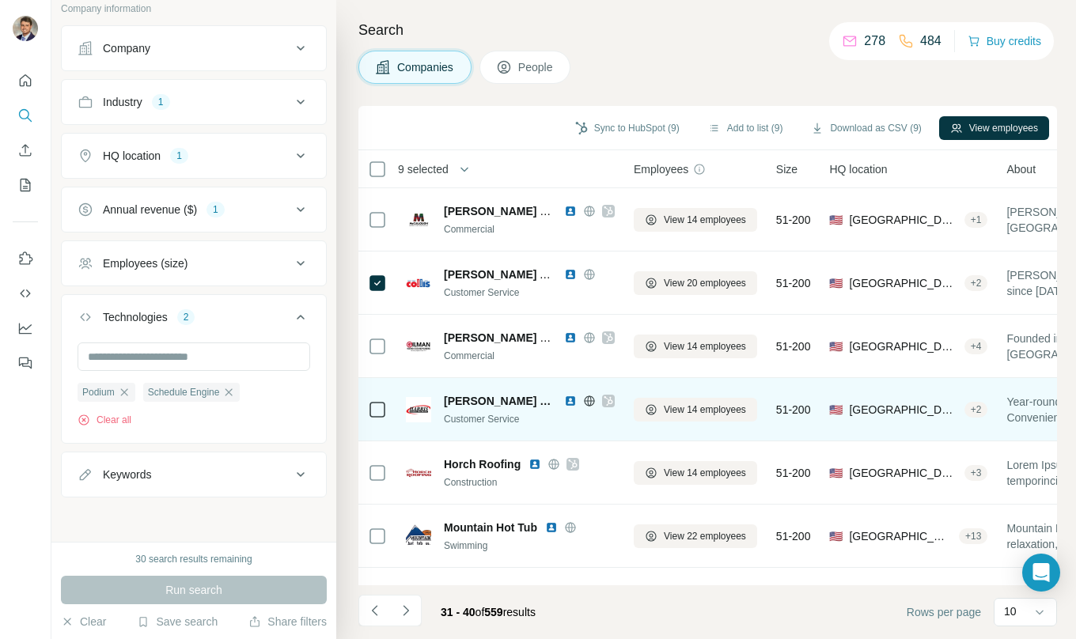
click at [603, 396] on icon at bounding box center [607, 400] width 9 height 9
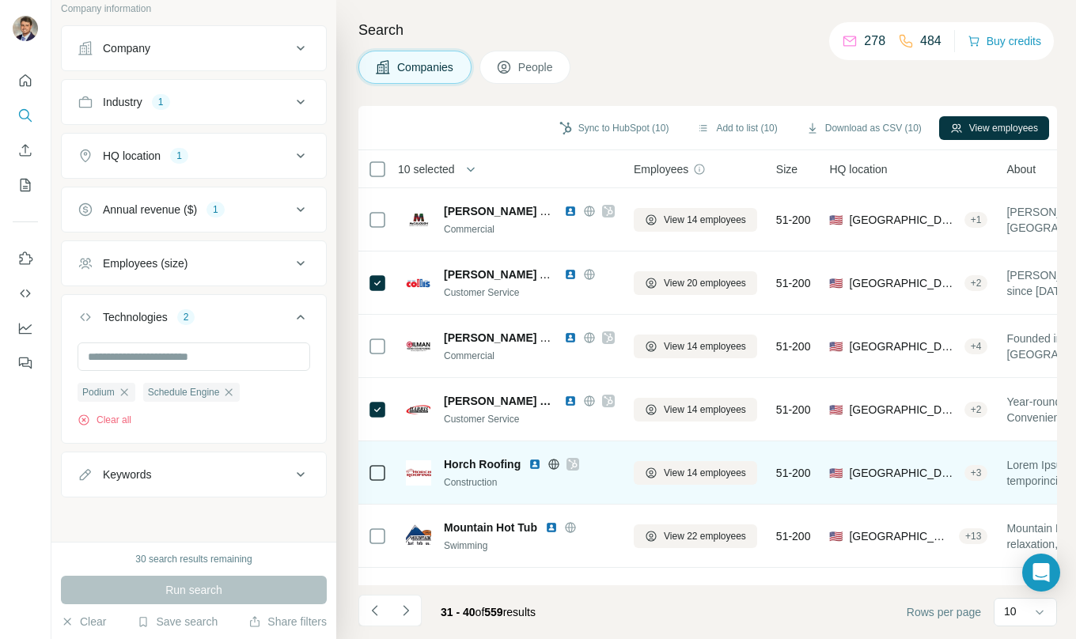
click at [571, 462] on icon at bounding box center [572, 464] width 9 height 13
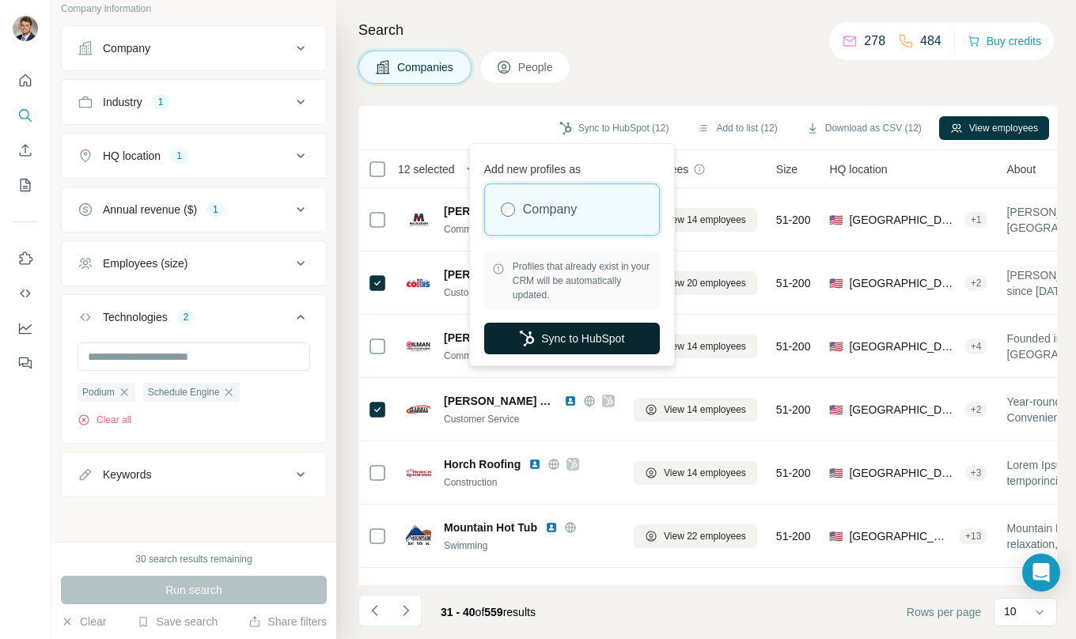
click at [565, 335] on button "Sync to HubSpot" at bounding box center [572, 339] width 176 height 32
